Goal: Information Seeking & Learning: Learn about a topic

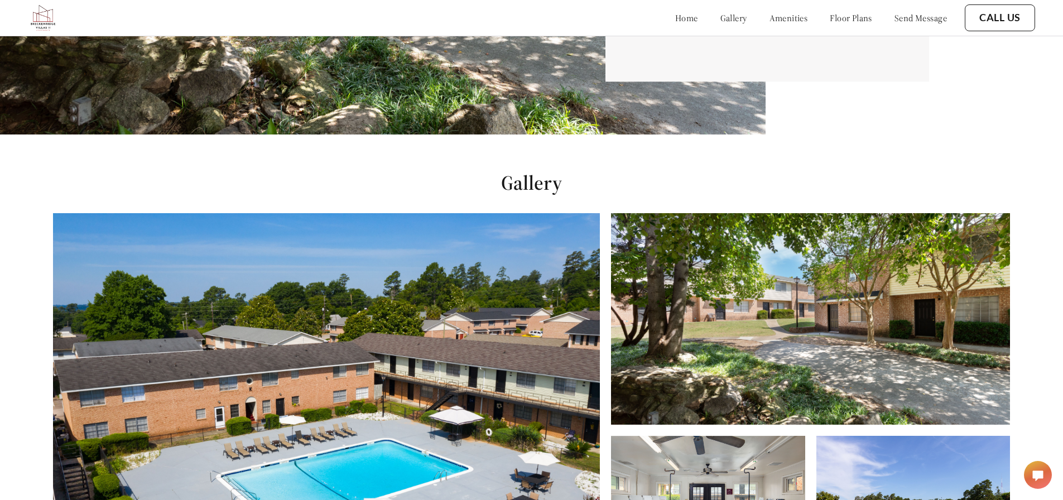
scroll to position [614, 0]
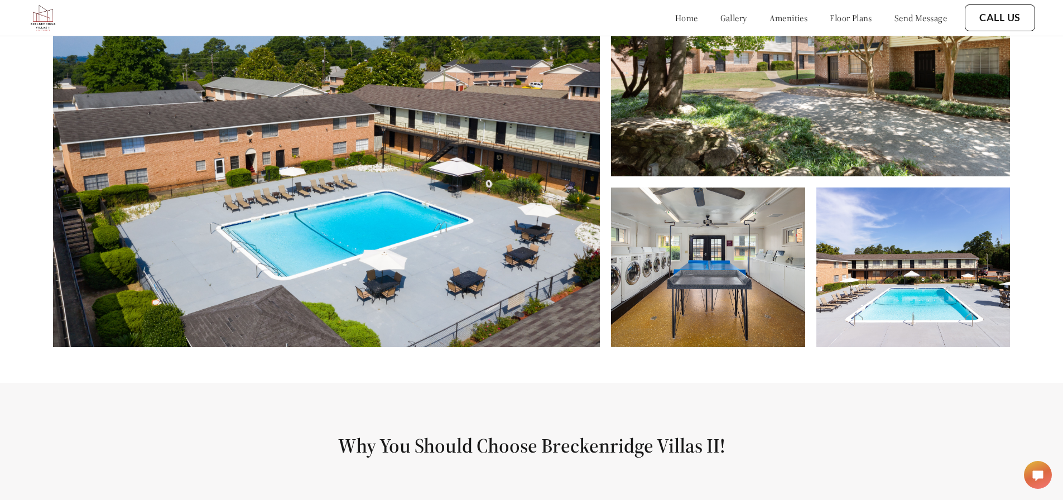
click at [706, 280] on img at bounding box center [708, 267] width 194 height 160
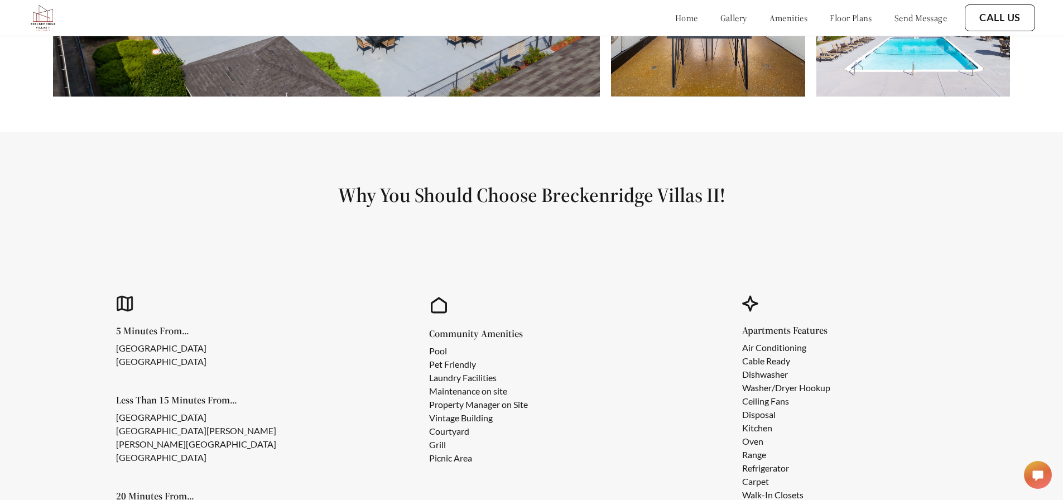
scroll to position [781, 0]
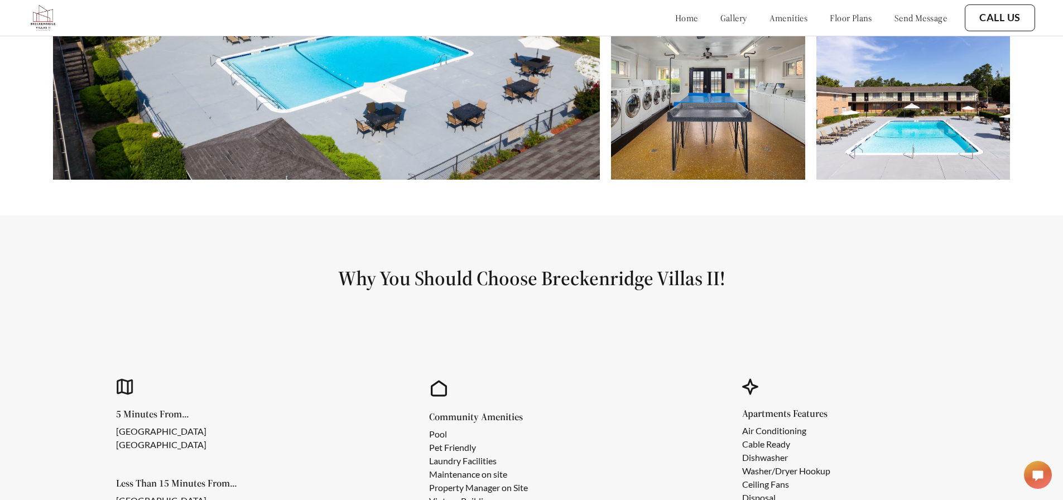
click at [720, 21] on link "gallery" at bounding box center [733, 17] width 27 height 11
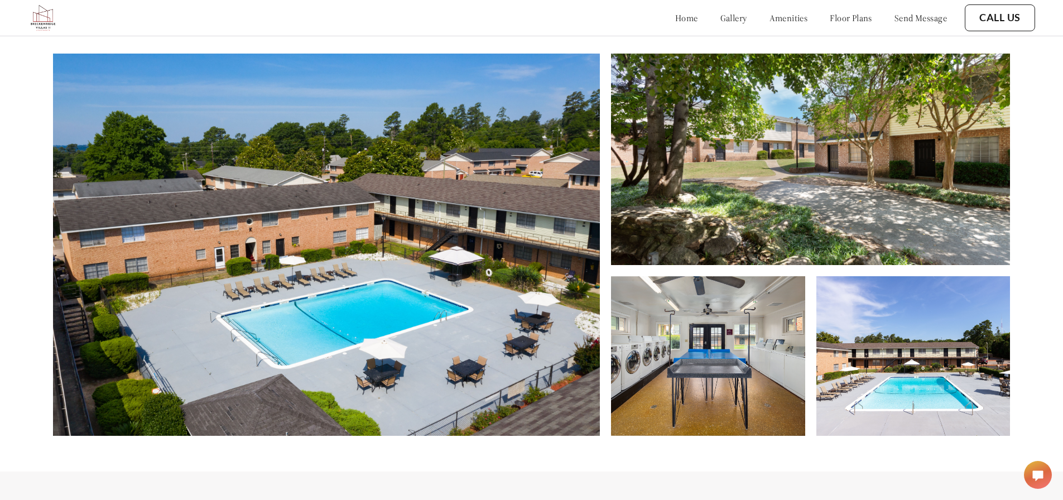
scroll to position [508, 0]
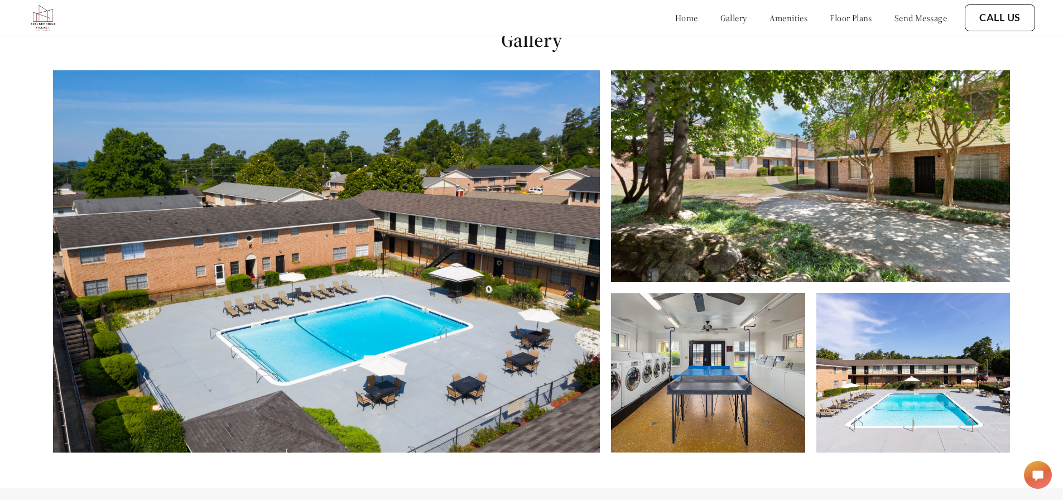
click at [829, 17] on link "floor plans" at bounding box center [850, 17] width 42 height 11
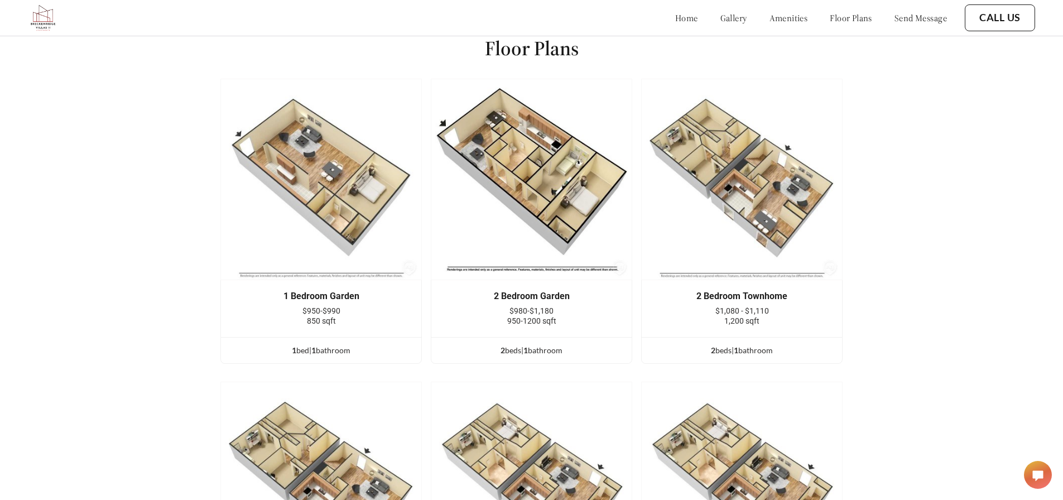
scroll to position [1478, 0]
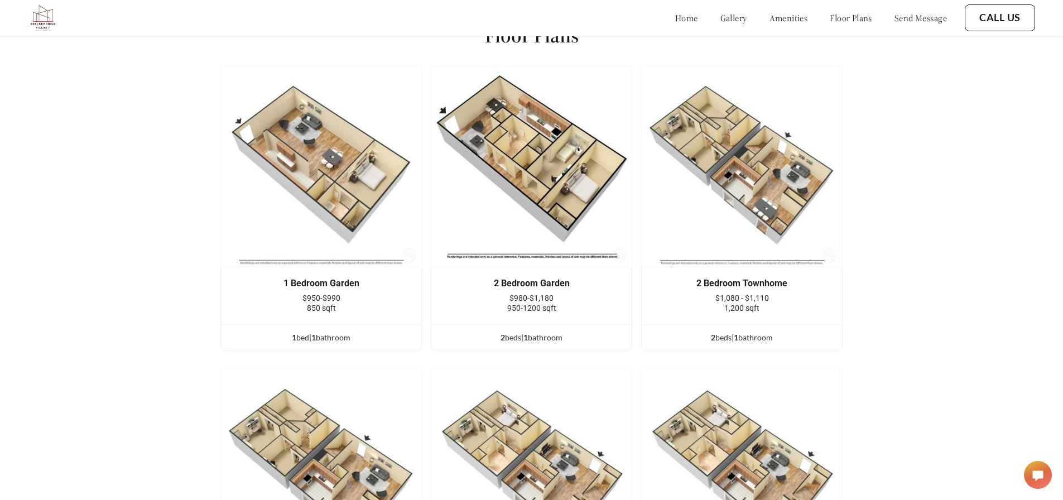
click at [783, 158] on img at bounding box center [741, 166] width 201 height 201
click at [756, 288] on div "2 Bedroom Townhome" at bounding box center [741, 283] width 167 height 10
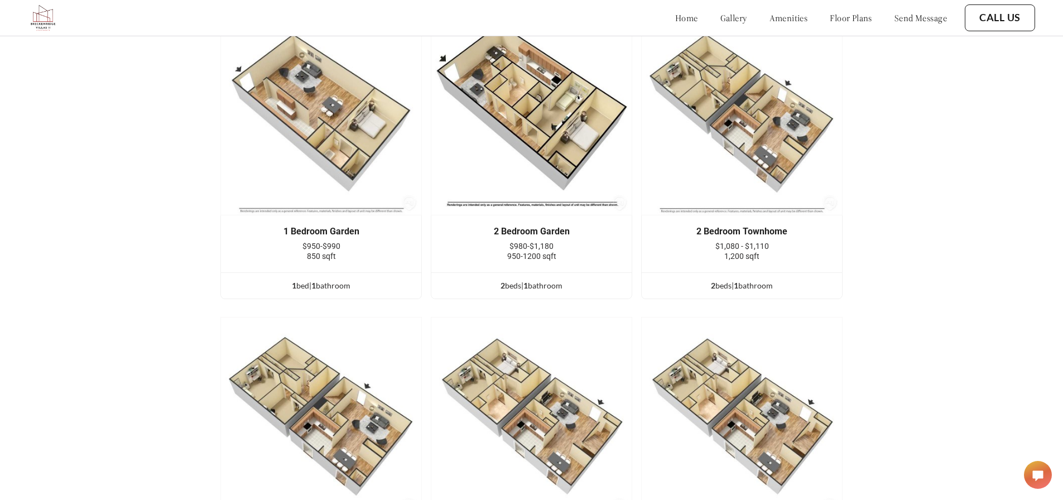
scroll to position [1701, 0]
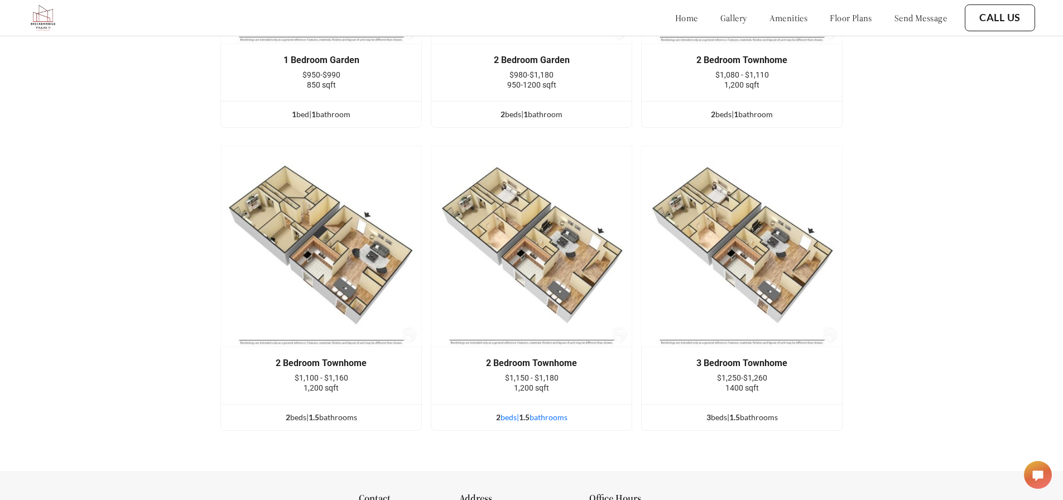
click at [547, 422] on div "2 bed s | 1.5 bathroom s" at bounding box center [531, 417] width 200 height 12
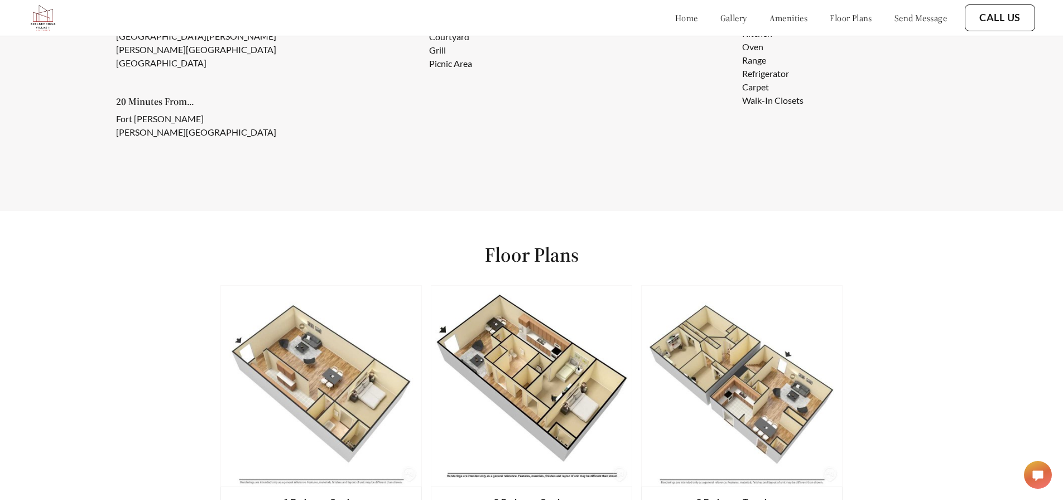
scroll to position [1533, 0]
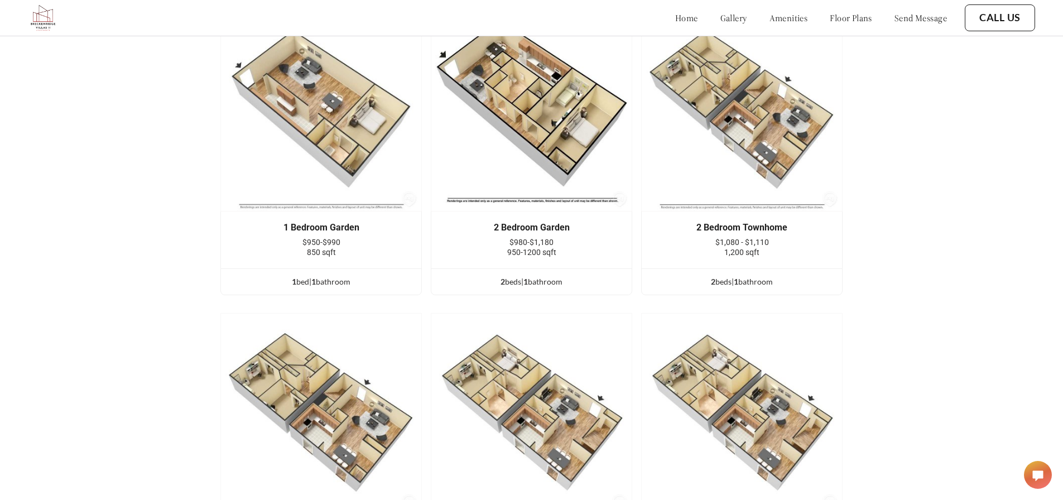
click at [41, 16] on img at bounding box center [43, 18] width 30 height 30
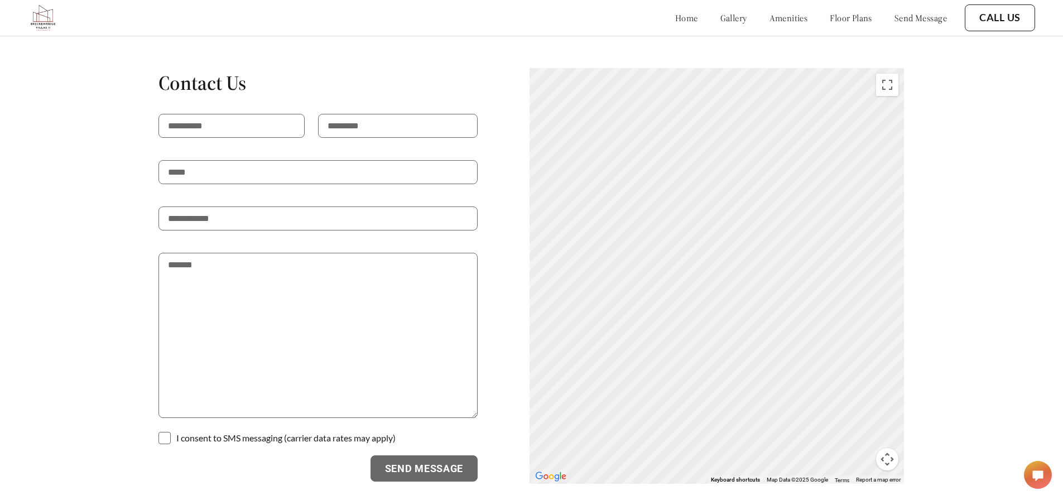
scroll to position [2276, 0]
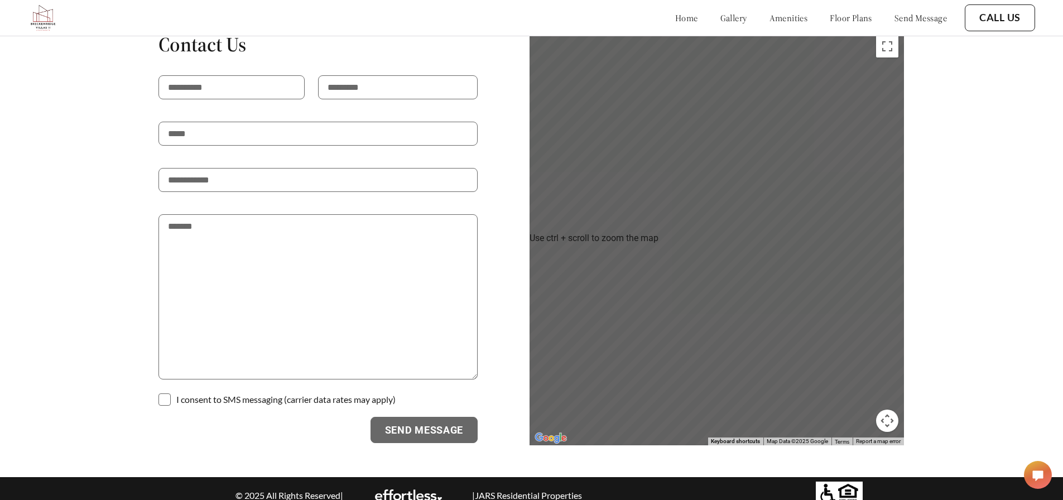
click at [408, 489] on img at bounding box center [408, 494] width 67 height 11
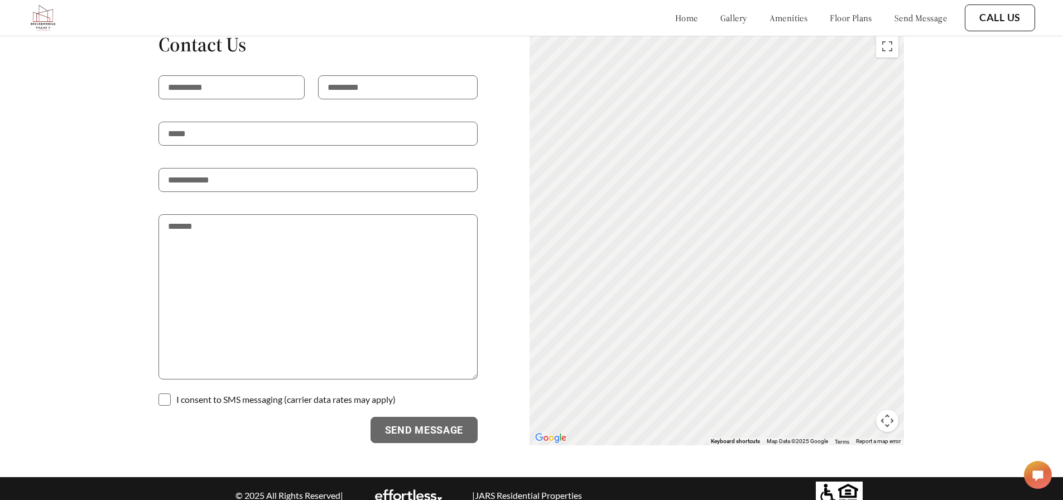
click at [516, 490] on p "| JARS Residential Properties" at bounding box center [526, 495] width 119 height 11
drag, startPoint x: 607, startPoint y: 491, endPoint x: 476, endPoint y: 487, distance: 131.2
click at [476, 487] on div "© 2025 All Rights Reserved | | JARS Residential Properties" at bounding box center [535, 494] width 611 height 27
copy p "JARS Residential Properties"
